Goal: Task Accomplishment & Management: Manage account settings

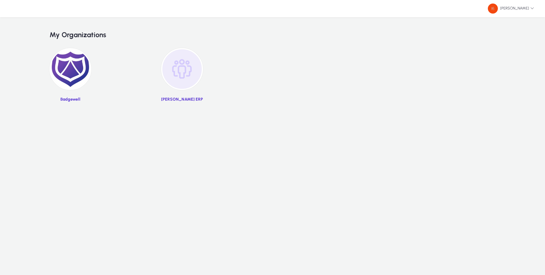
click at [72, 63] on img at bounding box center [71, 69] width 42 height 42
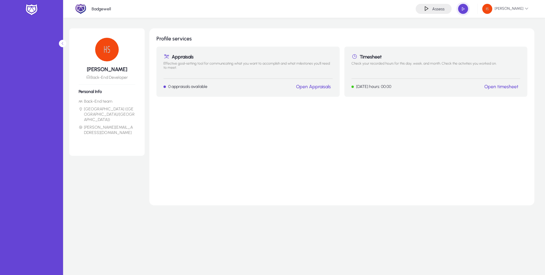
click at [492, 86] on link "Open timesheet" at bounding box center [501, 87] width 34 height 6
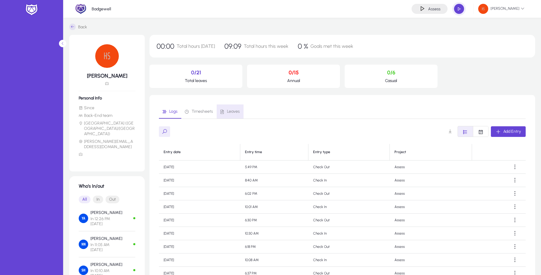
click at [227, 107] on span "Leaves" at bounding box center [230, 111] width 20 height 14
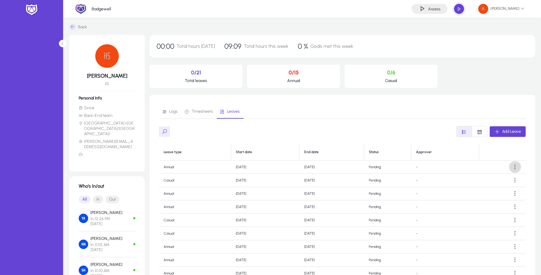
click at [512, 167] on span at bounding box center [515, 167] width 12 height 12
click at [501, 178] on button "Edit" at bounding box center [501, 181] width 33 height 12
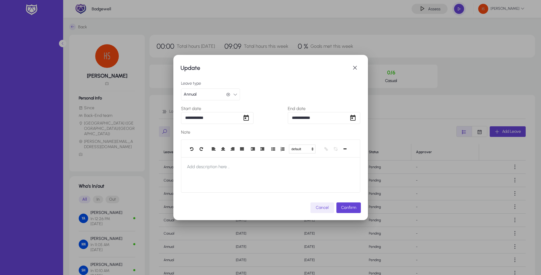
click at [432, 125] on div at bounding box center [270, 137] width 541 height 275
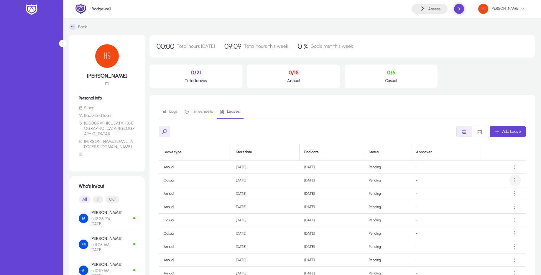
click at [515, 180] on span at bounding box center [515, 180] width 12 height 12
click at [492, 191] on button "Edit" at bounding box center [501, 194] width 33 height 12
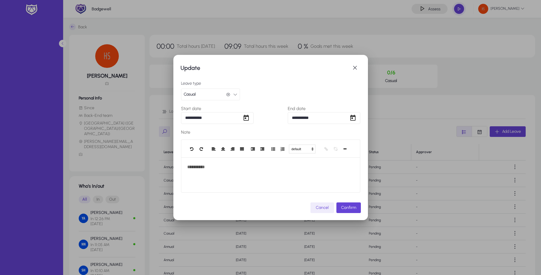
click at [461, 161] on div at bounding box center [270, 137] width 541 height 275
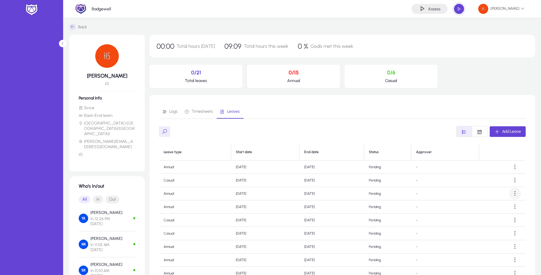
click at [510, 194] on span at bounding box center [515, 193] width 12 height 12
click at [500, 204] on button "Edit" at bounding box center [501, 208] width 33 height 12
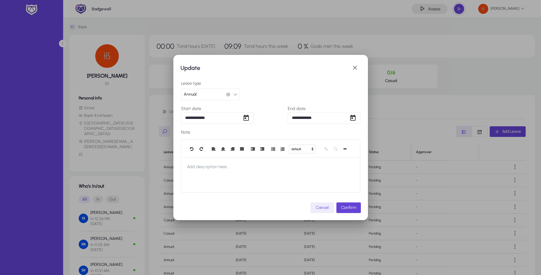
click at [464, 189] on div at bounding box center [270, 137] width 541 height 275
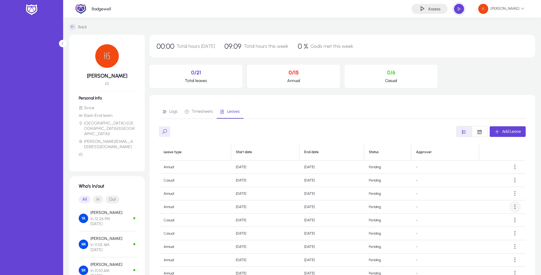
click at [515, 208] on span at bounding box center [515, 207] width 12 height 12
click at [499, 219] on span "Edit" at bounding box center [501, 220] width 24 height 5
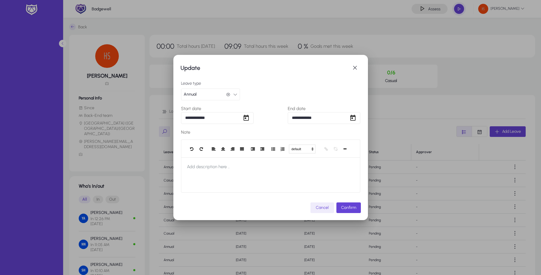
click at [494, 202] on div at bounding box center [270, 137] width 541 height 275
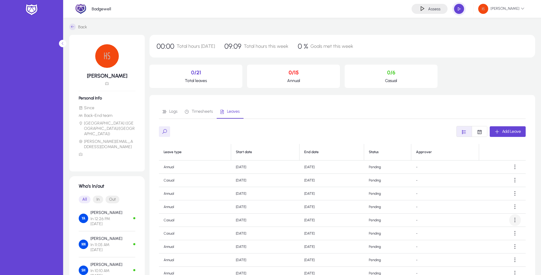
click at [511, 220] on span at bounding box center [515, 220] width 12 height 12
click at [501, 230] on button "Edit" at bounding box center [501, 234] width 33 height 12
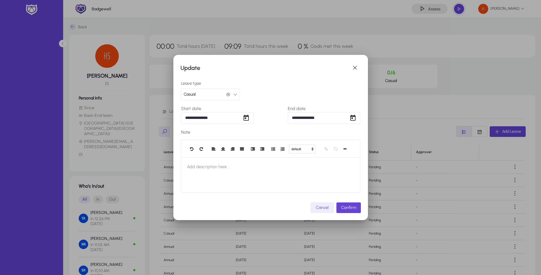
click at [404, 197] on div at bounding box center [270, 137] width 541 height 275
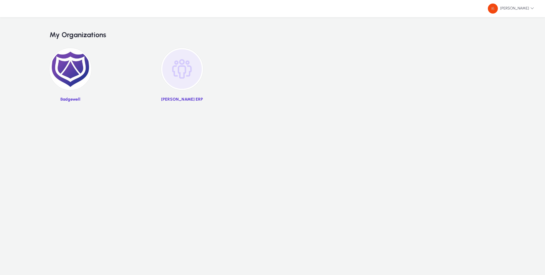
click at [184, 71] on img at bounding box center [182, 69] width 42 height 42
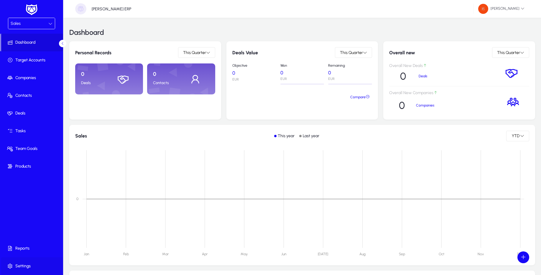
click at [38, 266] on span "Settings" at bounding box center [32, 266] width 63 height 6
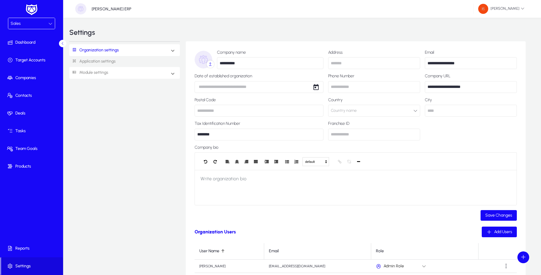
click at [166, 75] on mat-expansion-panel-header "Module settings" at bounding box center [124, 73] width 110 height 12
click at [98, 58] on link "Application settings" at bounding box center [124, 61] width 110 height 11
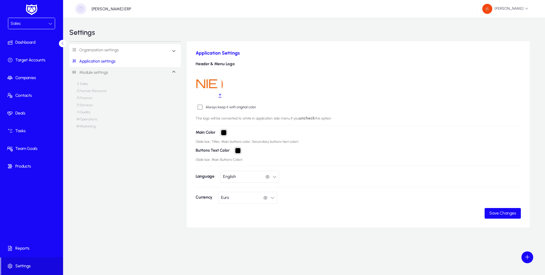
click at [86, 51] on link "Organization settings" at bounding box center [94, 50] width 50 height 11
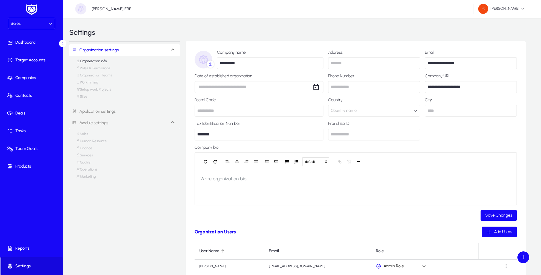
click at [95, 67] on link "Roles & Permissions" at bounding box center [93, 69] width 34 height 7
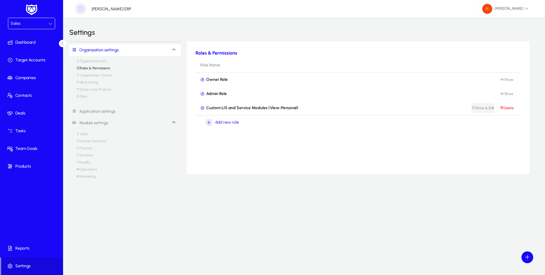
click at [478, 110] on span "Show & Edit" at bounding box center [483, 108] width 23 height 4
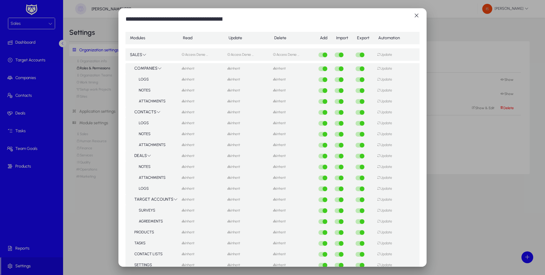
click at [149, 68] on td "COMPANIES" at bounding box center [152, 68] width 53 height 11
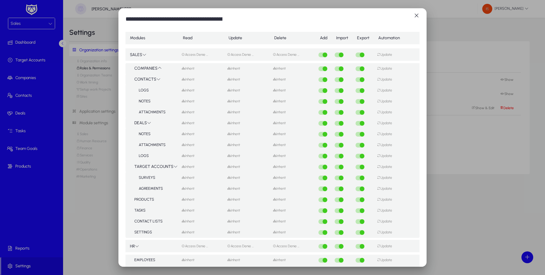
click at [152, 77] on td "CONTACTS" at bounding box center [152, 79] width 53 height 11
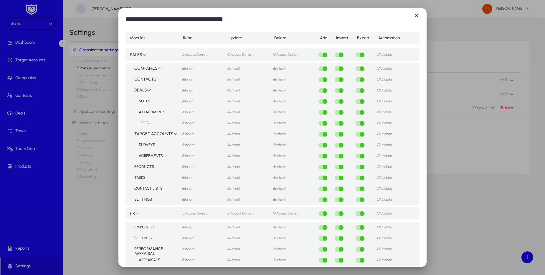
click at [147, 89] on icon at bounding box center [149, 90] width 4 height 4
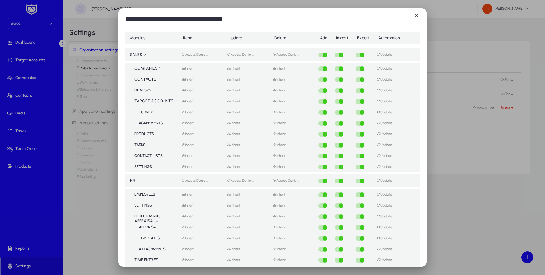
click at [145, 101] on td "TARGET ACCOUNTS" at bounding box center [152, 101] width 53 height 11
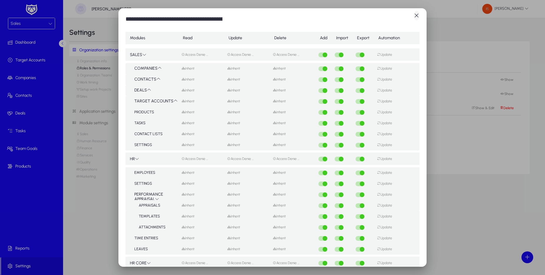
click at [414, 17] on span "button" at bounding box center [417, 16] width 12 height 12
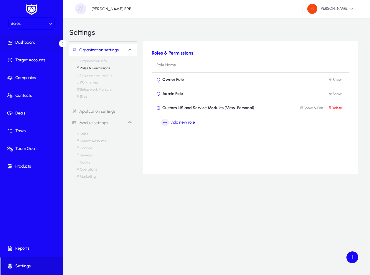
click at [29, 44] on span "Dashboard" at bounding box center [32, 42] width 63 height 6
